Goal: Task Accomplishment & Management: Manage account settings

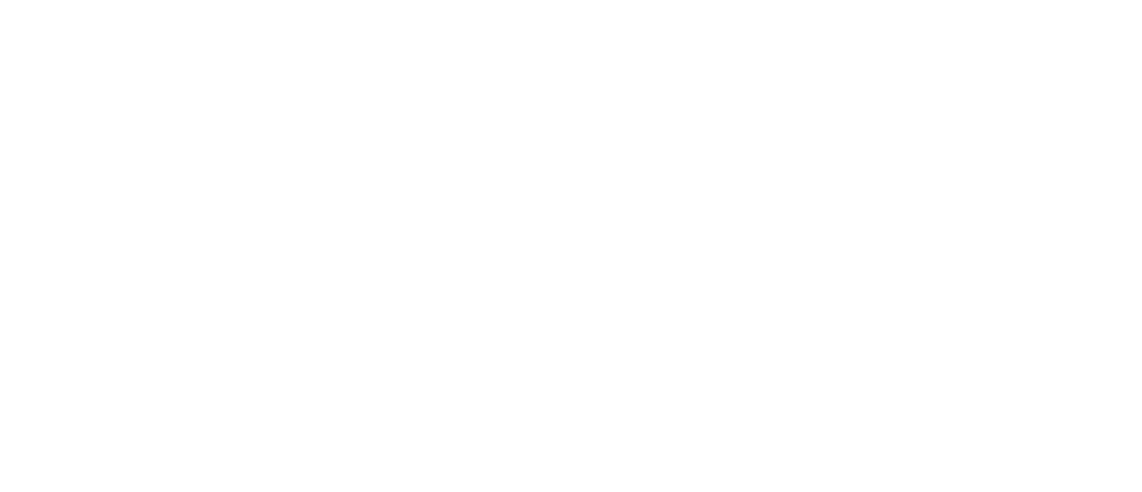
click at [394, 7] on html at bounding box center [571, 3] width 1142 height 7
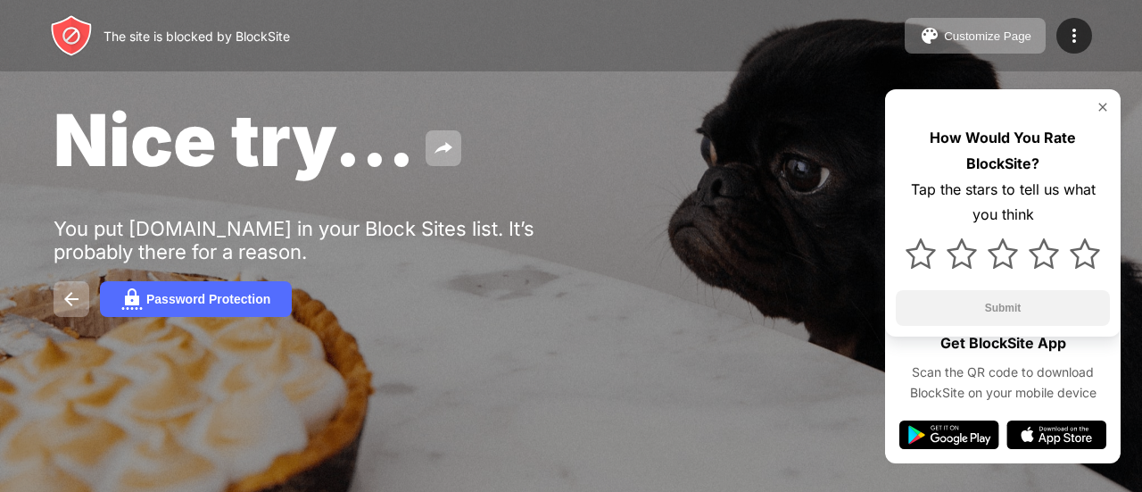
click at [609, 303] on div "Password Protection" at bounding box center [571, 299] width 1035 height 36
click at [1104, 110] on img at bounding box center [1103, 107] width 14 height 14
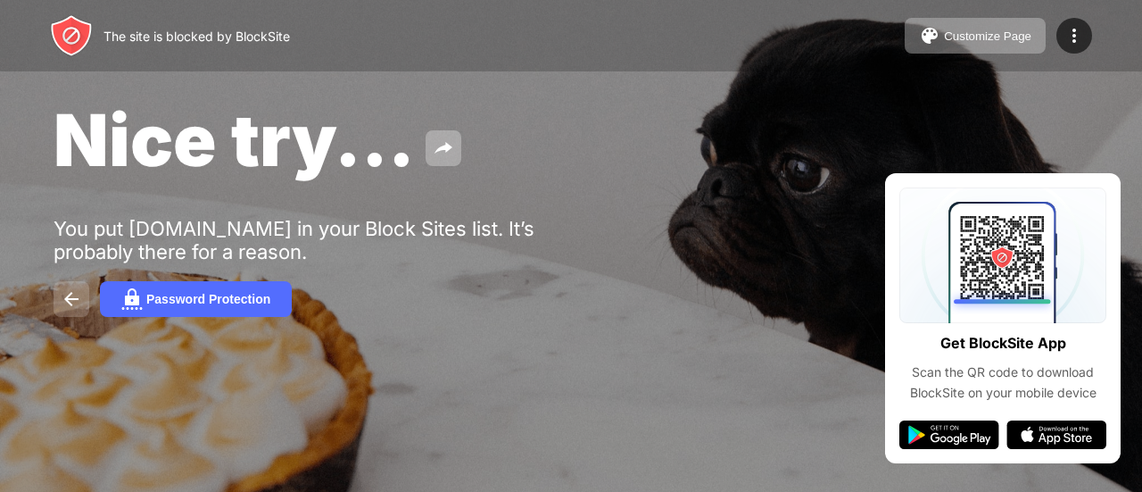
click at [65, 297] on img at bounding box center [71, 298] width 21 height 21
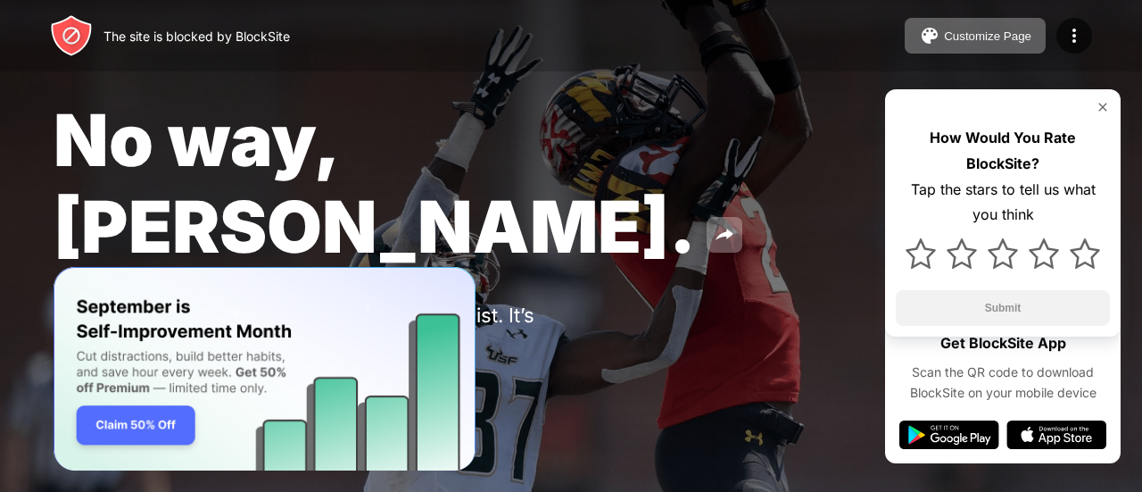
click at [443, 87] on div "No way, [PERSON_NAME]. You put [DOMAIN_NAME] in your Block Sites list. It’s pro…" at bounding box center [571, 250] width 1142 height 500
click at [1074, 28] on img at bounding box center [1074, 35] width 21 height 21
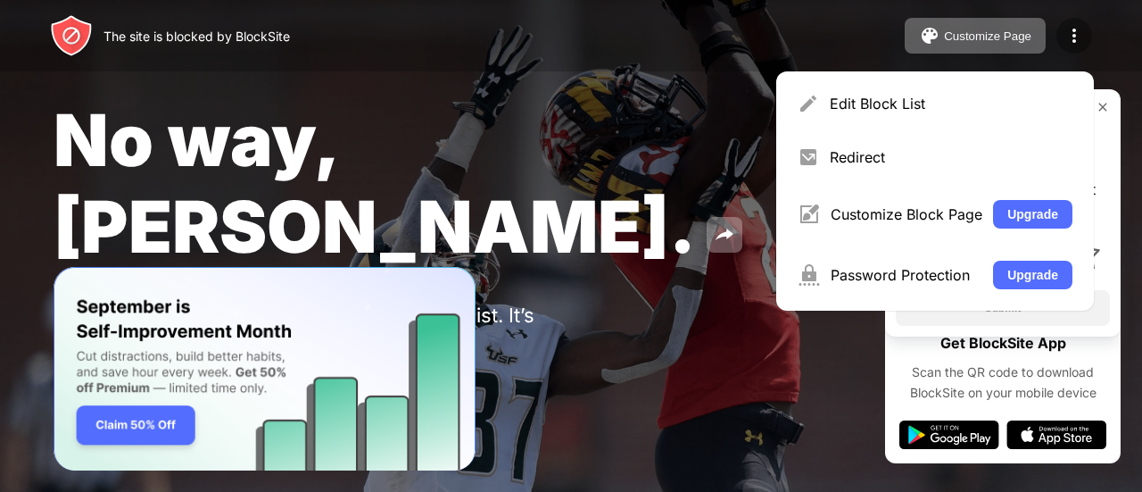
click at [1071, 28] on img at bounding box center [1074, 35] width 21 height 21
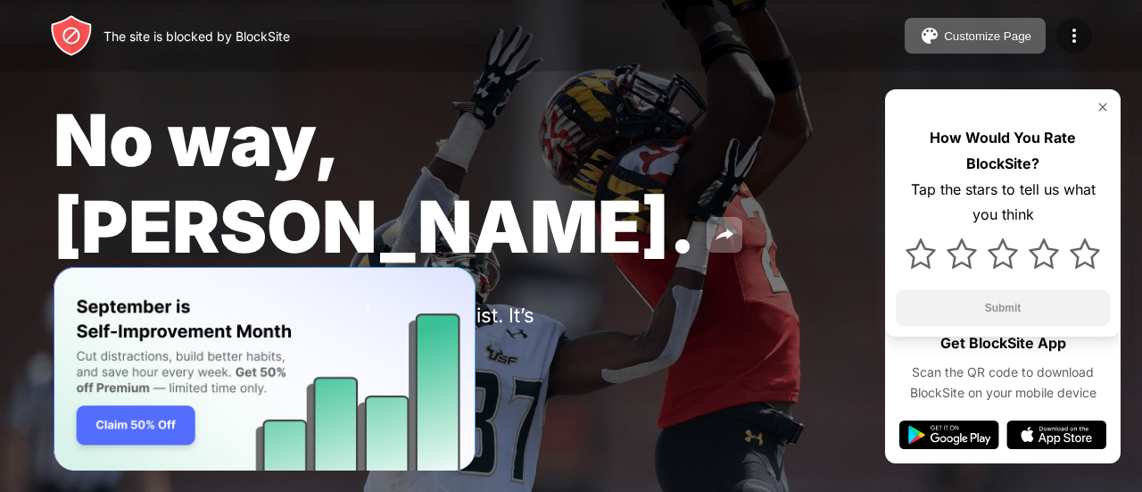
click at [1073, 29] on img at bounding box center [1074, 35] width 21 height 21
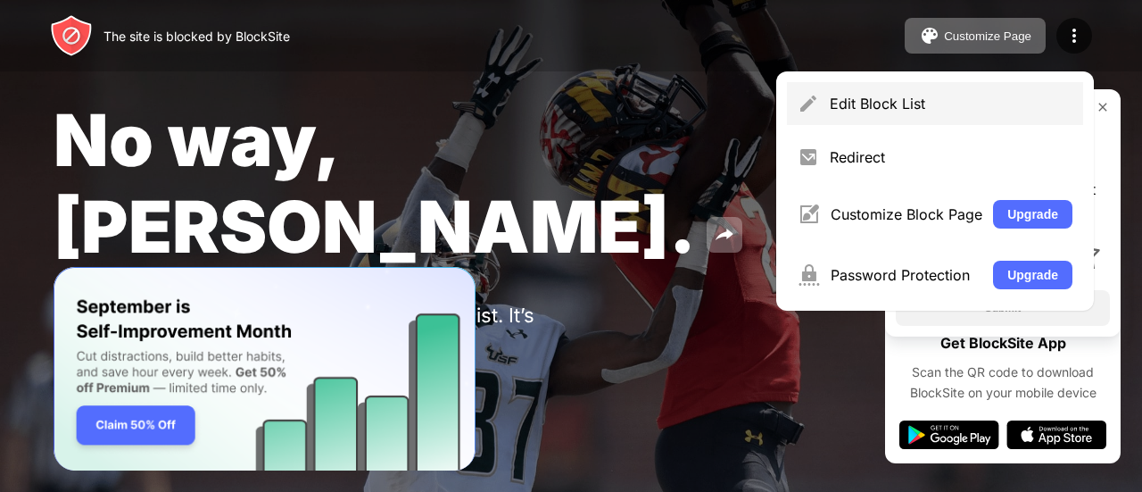
click at [974, 104] on div "Edit Block List" at bounding box center [951, 104] width 243 height 18
